Goal: Find specific page/section: Find specific page/section

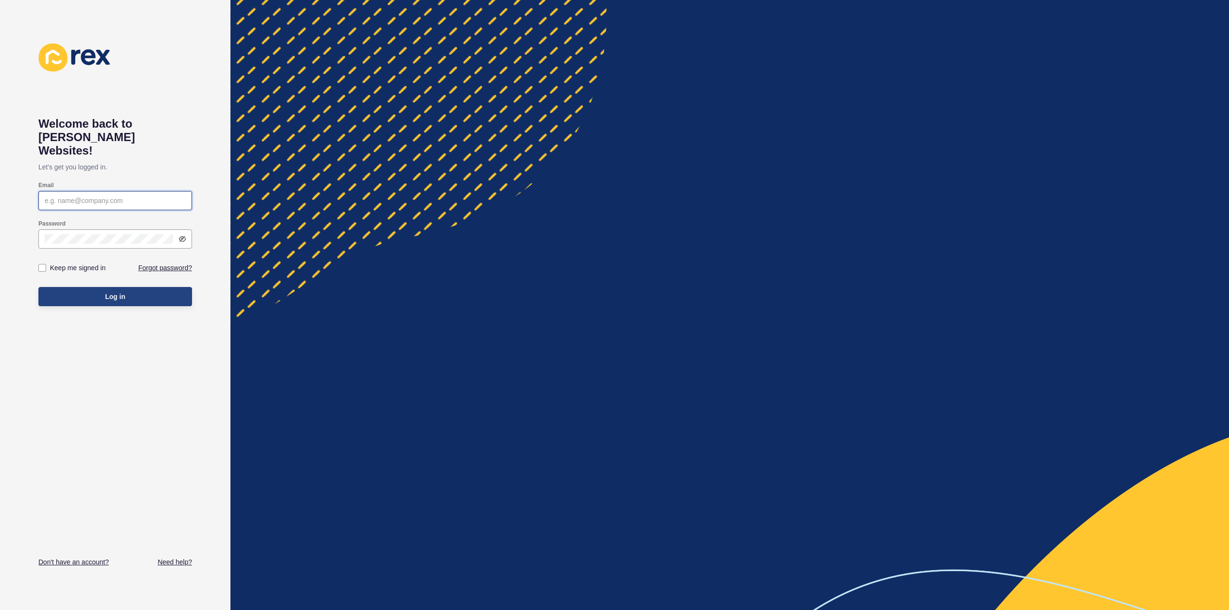
type input "[PERSON_NAME][EMAIL_ADDRESS][DOMAIN_NAME]"
click at [122, 292] on span "Log in" at bounding box center [115, 297] width 20 height 10
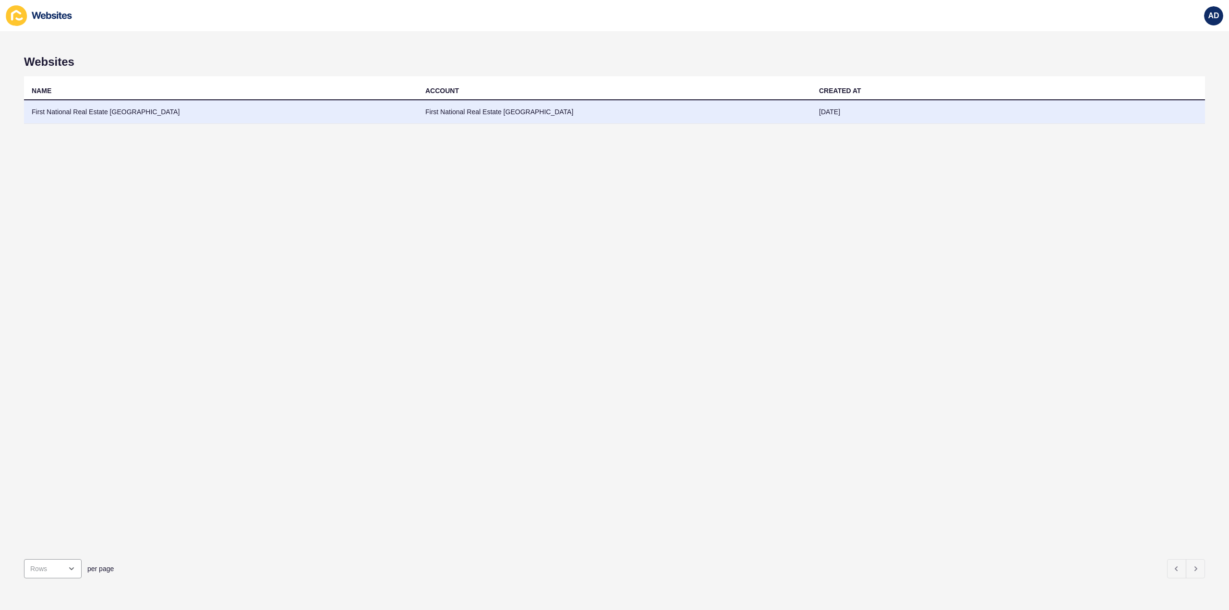
click at [85, 111] on td "First National Real Estate [GEOGRAPHIC_DATA]" at bounding box center [221, 112] width 394 height 24
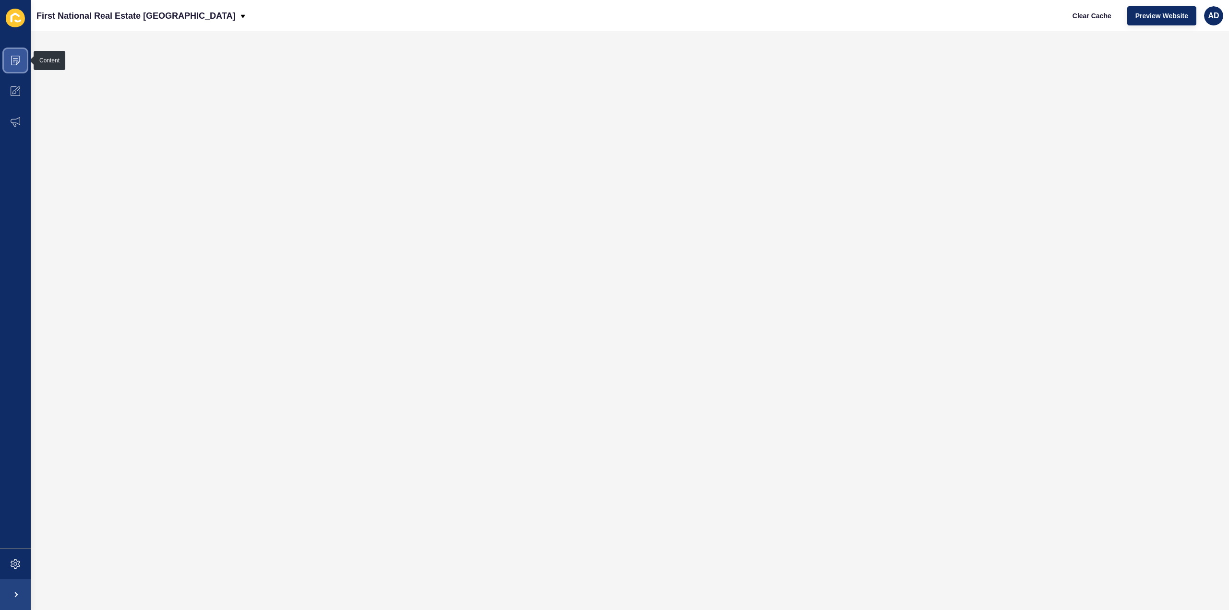
click at [12, 61] on icon at bounding box center [15, 61] width 9 height 10
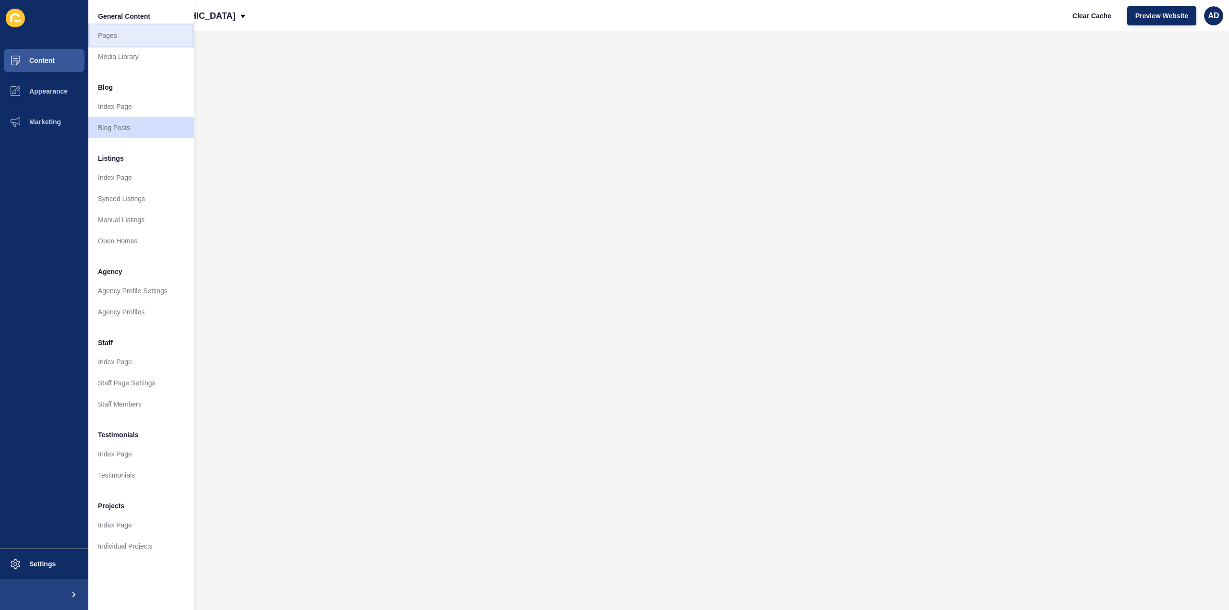
click at [102, 31] on link "Pages" at bounding box center [141, 35] width 106 height 21
